Goal: Communication & Community: Connect with others

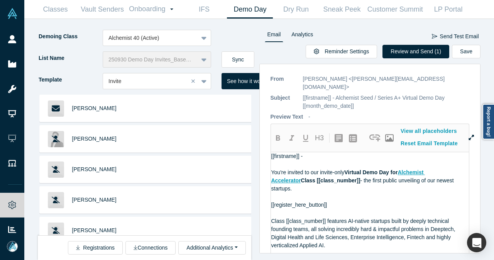
click at [247, 56] on button "Sync" at bounding box center [238, 59] width 33 height 16
click at [423, 53] on button "Review and Send (3)" at bounding box center [416, 52] width 67 height 14
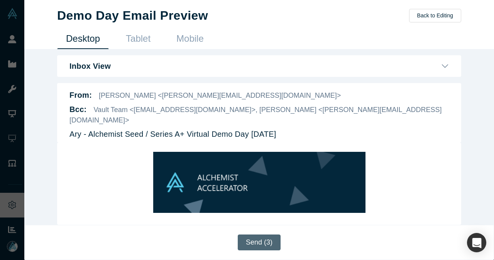
click at [260, 241] on button "Send (3)" at bounding box center [259, 242] width 43 height 16
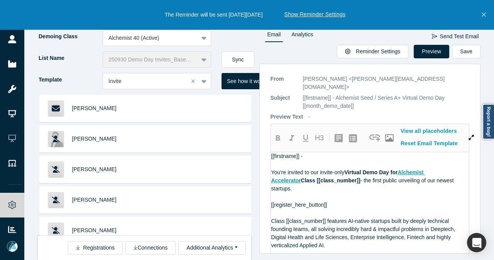
click at [483, 15] on icon "Close" at bounding box center [484, 14] width 4 height 7
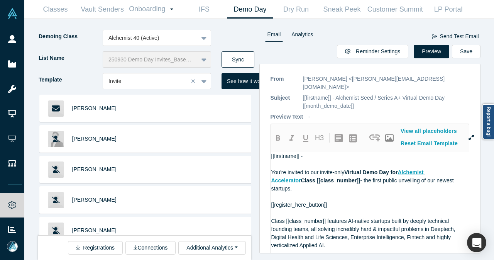
click at [227, 59] on button "Sync" at bounding box center [238, 59] width 33 height 16
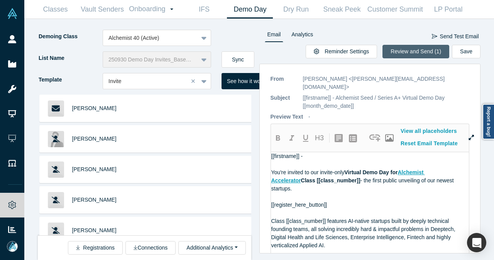
click at [411, 56] on button "Review and Send (1)" at bounding box center [416, 52] width 67 height 14
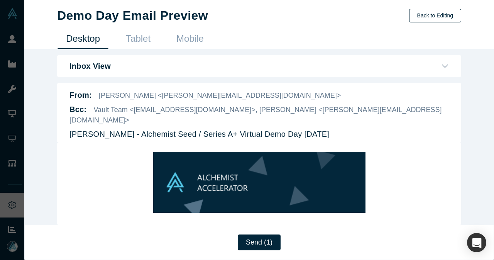
click at [460, 16] on button "Back to Editing" at bounding box center [435, 16] width 52 height 14
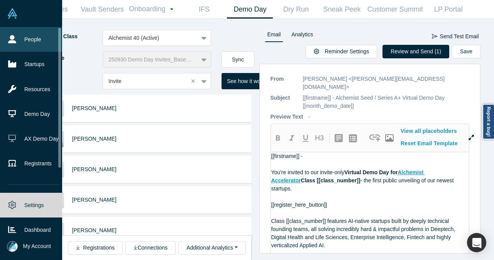
click at [8, 36] on icon at bounding box center [12, 39] width 8 height 8
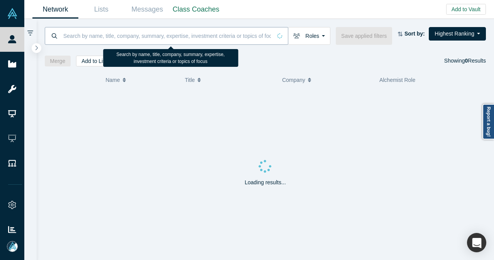
click at [100, 34] on input at bounding box center [167, 36] width 209 height 18
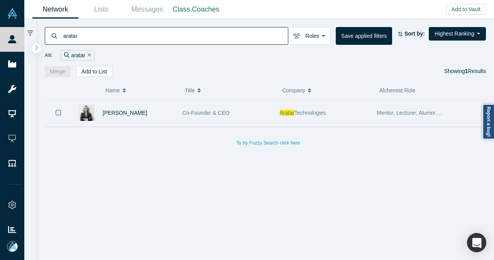
type input "aratar"
click at [171, 109] on div "Tanya Lyubimova" at bounding box center [139, 113] width 72 height 27
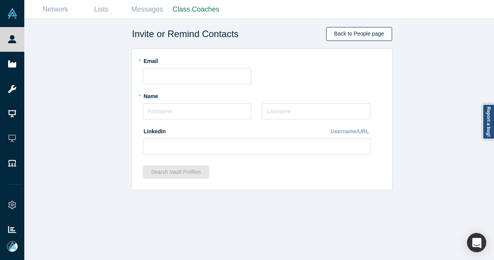
click at [364, 30] on link "Back to People page" at bounding box center [359, 34] width 66 height 14
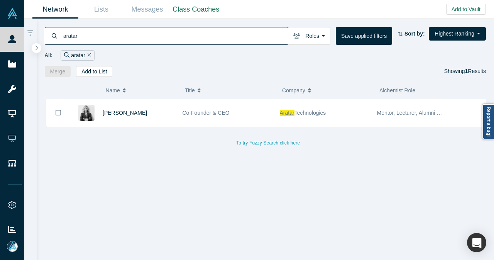
click at [90, 53] on div "aratar" at bounding box center [78, 55] width 34 height 10
click at [88, 54] on icon "Remove Filter" at bounding box center [89, 54] width 3 height 5
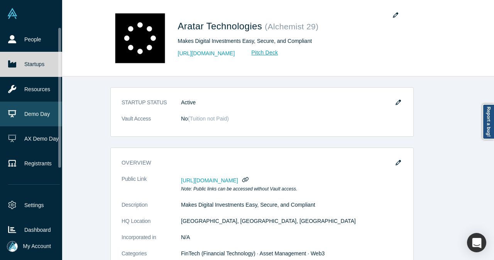
click at [36, 114] on link "Demo Day" at bounding box center [34, 114] width 68 height 25
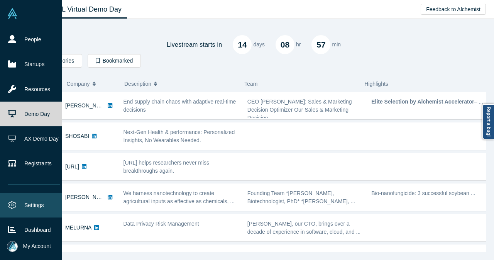
click at [37, 197] on link "Settings" at bounding box center [34, 205] width 68 height 25
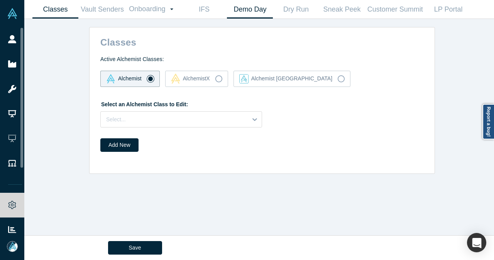
click at [254, 12] on link "Demo Day" at bounding box center [250, 9] width 46 height 18
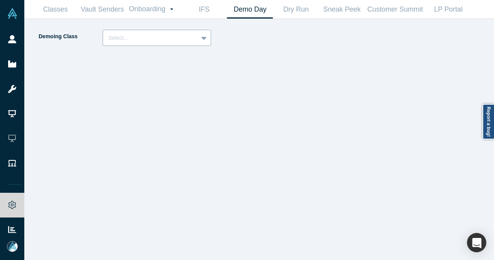
click at [211, 37] on div "Select..." at bounding box center [157, 38] width 109 height 16
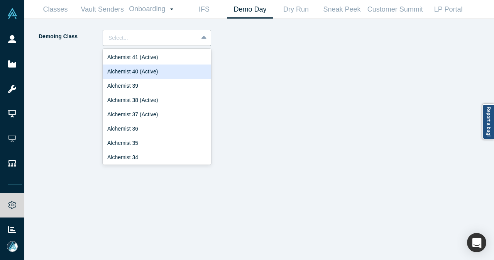
click at [177, 71] on div "Alchemist 40 (Active)" at bounding box center [157, 72] width 109 height 14
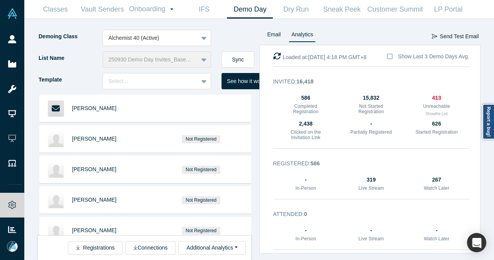
click at [430, 99] on div "413" at bounding box center [436, 98] width 43 height 8
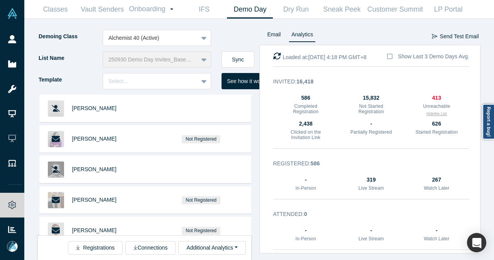
click at [431, 113] on button "Hide the List" at bounding box center [437, 114] width 20 height 6
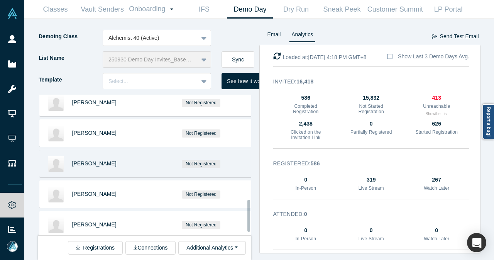
scroll to position [477, 0]
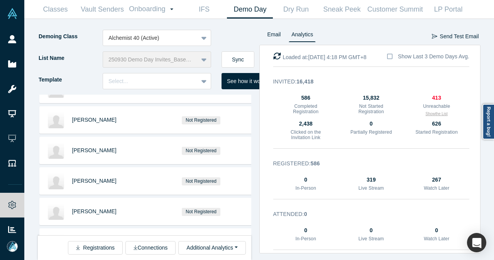
click at [429, 114] on button "Show the List" at bounding box center [437, 114] width 22 height 6
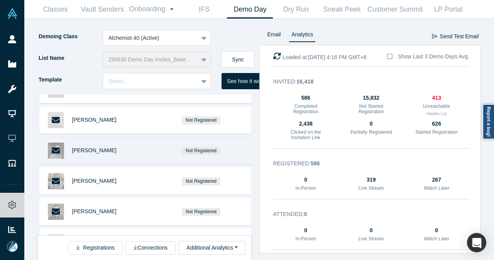
click at [135, 143] on div "Jason Johnson" at bounding box center [107, 150] width 71 height 27
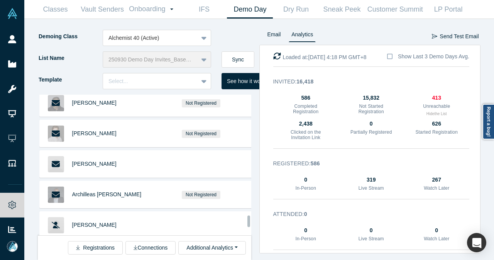
scroll to position [1584, 0]
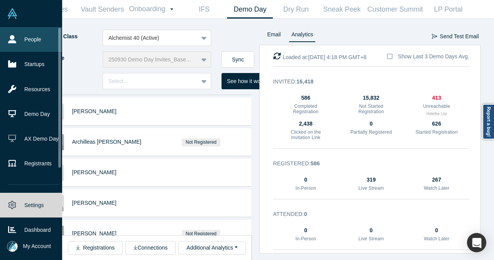
click at [22, 32] on link "People" at bounding box center [34, 39] width 68 height 25
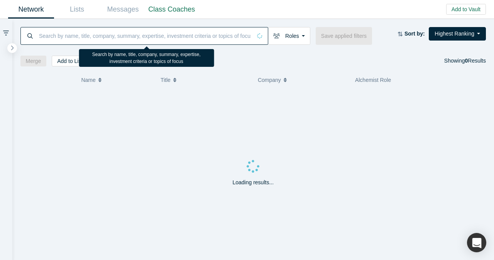
click at [185, 38] on input at bounding box center [145, 36] width 214 height 18
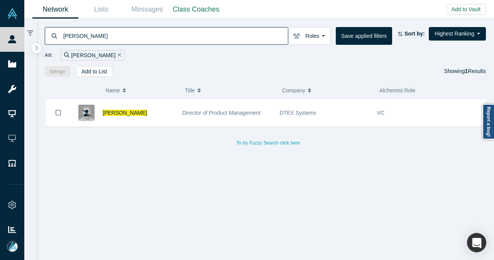
click at [168, 119] on div "Ryan Steeb" at bounding box center [139, 113] width 72 height 27
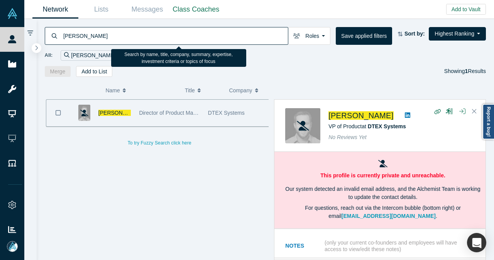
drag, startPoint x: 150, startPoint y: 39, endPoint x: 48, endPoint y: 39, distance: 101.6
click at [48, 39] on div "ryan steeb" at bounding box center [167, 36] width 244 height 18
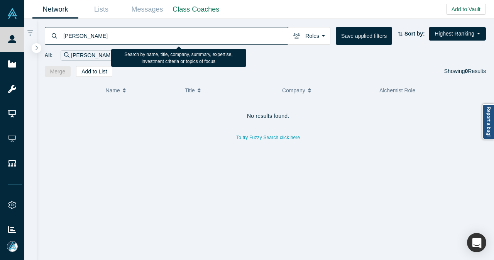
click at [80, 35] on input "john lober" at bounding box center [176, 36] width 226 height 18
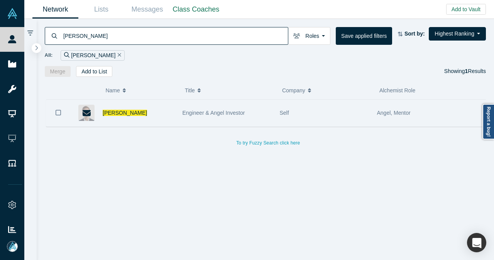
type input "john loeber"
click at [149, 122] on div "John Loeber" at bounding box center [139, 113] width 72 height 27
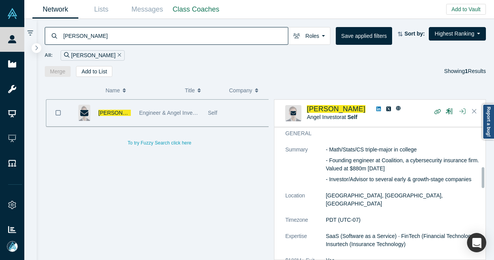
scroll to position [116, 0]
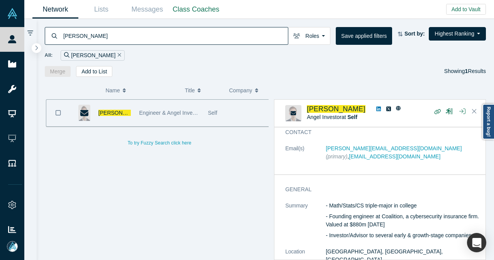
click at [377, 108] on icon at bounding box center [379, 109] width 5 height 5
click at [331, 111] on span "John Loeber" at bounding box center [336, 109] width 59 height 8
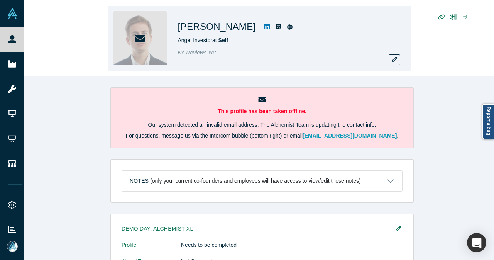
click at [388, 62] on div "John Loeber Angel Investor at Self No Reviews Yet" at bounding box center [286, 38] width 216 height 54
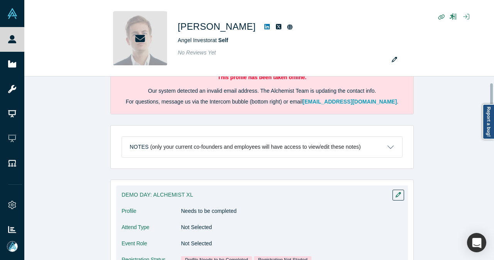
scroll to position [77, 0]
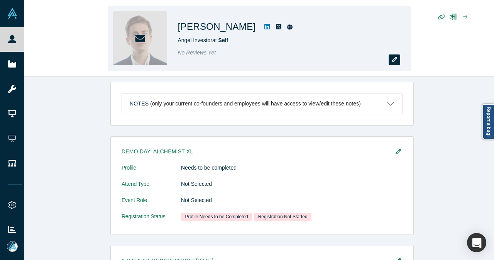
click at [394, 59] on icon "button" at bounding box center [394, 59] width 5 height 5
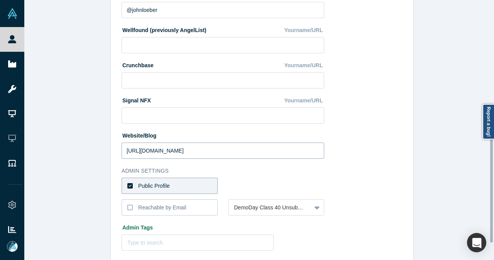
scroll to position [312, 0]
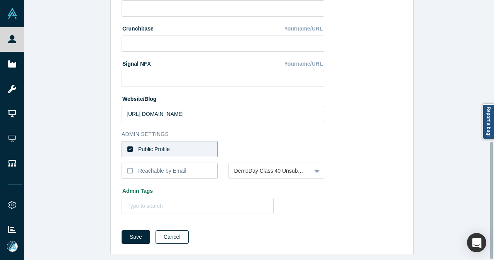
click at [169, 234] on button "Cancel" at bounding box center [172, 237] width 33 height 14
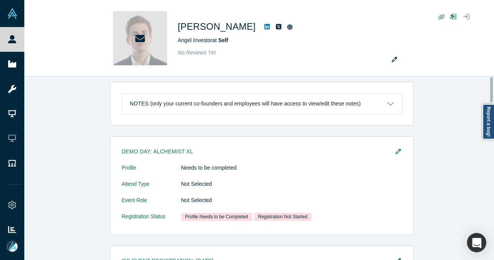
scroll to position [0, 0]
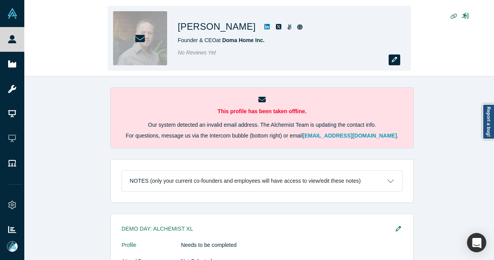
click at [392, 61] on icon "button" at bounding box center [394, 59] width 5 height 5
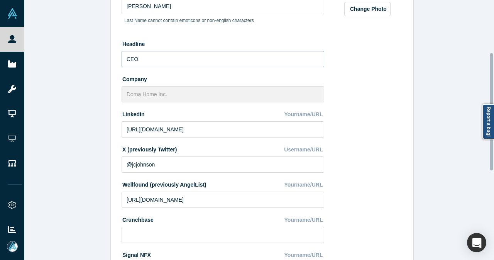
scroll to position [309, 0]
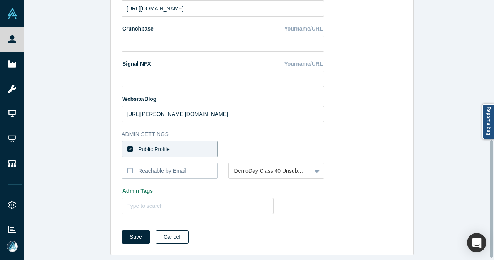
click at [173, 238] on button "Cancel" at bounding box center [172, 237] width 33 height 14
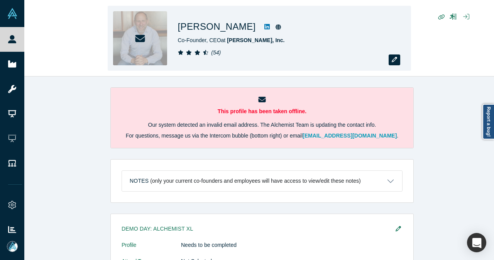
click at [392, 65] on button "button" at bounding box center [395, 59] width 12 height 11
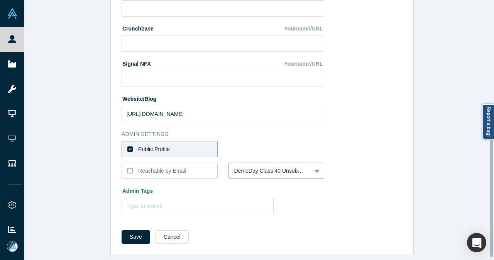
scroll to position [312, 0]
click at [169, 231] on button "Cancel" at bounding box center [172, 237] width 33 height 14
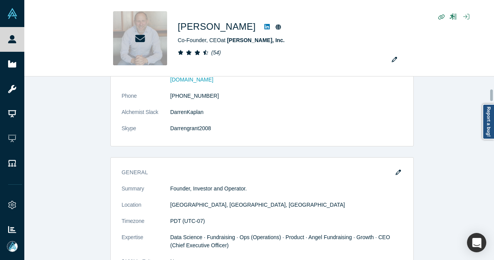
scroll to position [386, 0]
